Goal: Information Seeking & Learning: Check status

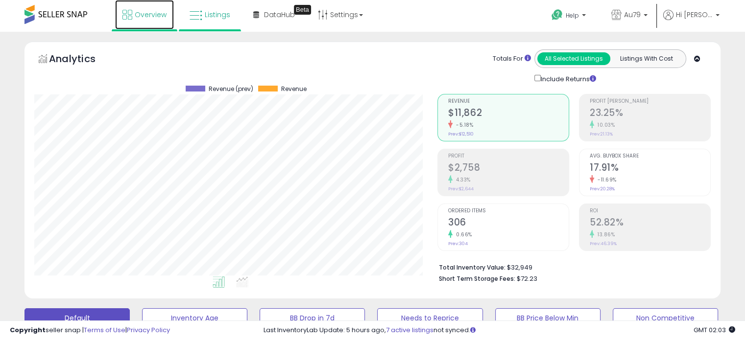
click at [143, 16] on span "Overview" at bounding box center [151, 15] width 32 height 10
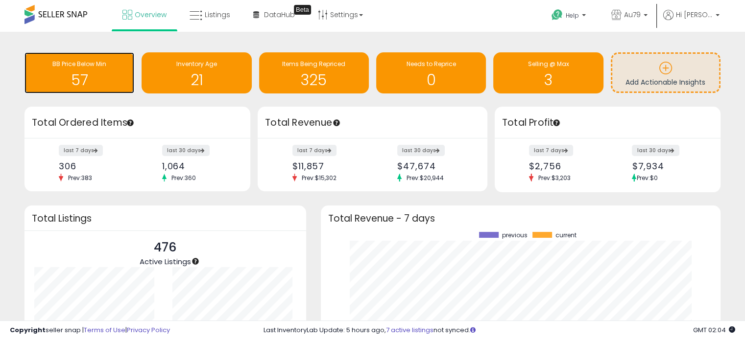
click at [92, 68] on span "BB Price Below Min" at bounding box center [79, 64] width 54 height 8
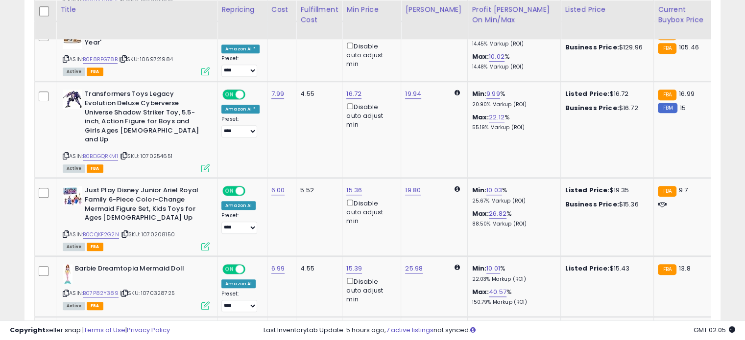
scroll to position [850, 0]
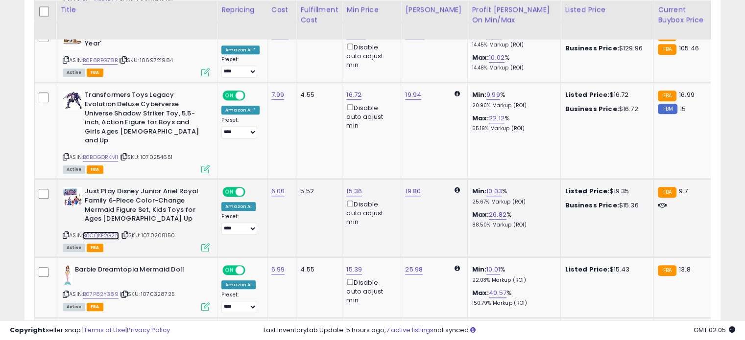
click at [99, 232] on link "B0CQKF2G2N" at bounding box center [101, 236] width 36 height 8
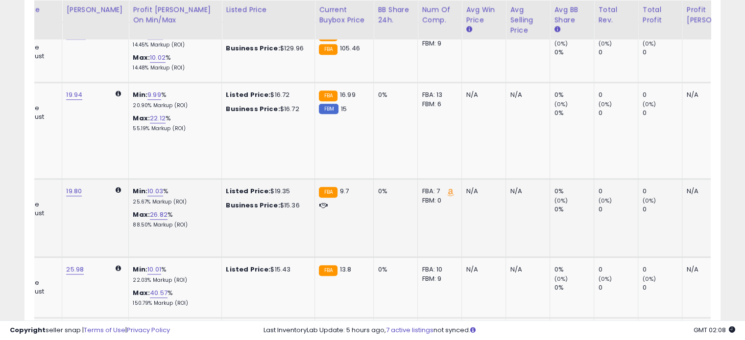
scroll to position [0, 381]
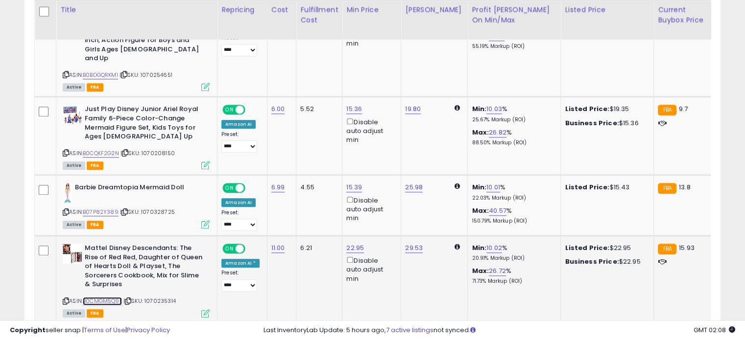
click at [102, 297] on link "B0CMGM5Q9L" at bounding box center [102, 301] width 39 height 8
